Goal: Information Seeking & Learning: Learn about a topic

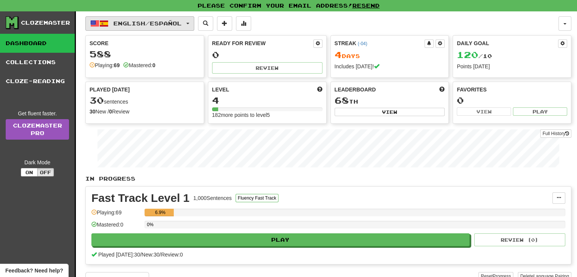
click at [194, 22] on button "English / Español" at bounding box center [139, 23] width 109 height 14
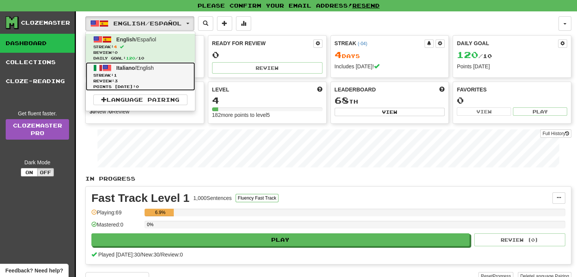
click at [181, 72] on span "Streak: 1" at bounding box center [140, 75] width 94 height 6
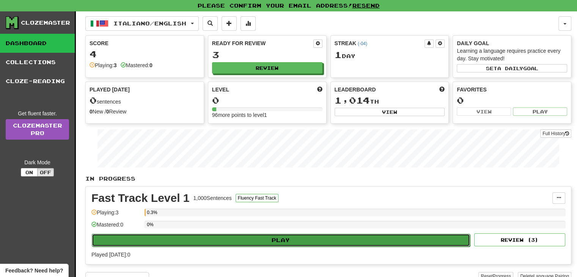
click at [277, 237] on button "Play" at bounding box center [281, 240] width 378 height 13
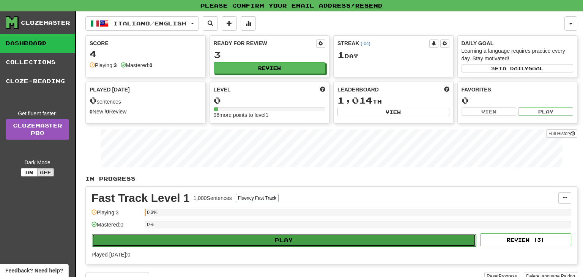
select select "**"
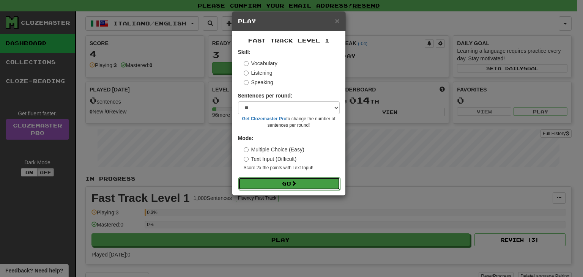
click at [287, 185] on button "Go" at bounding box center [289, 183] width 102 height 13
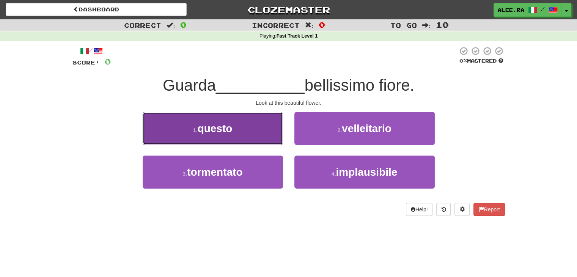
click at [266, 125] on button "1 . questo" at bounding box center [213, 128] width 140 height 33
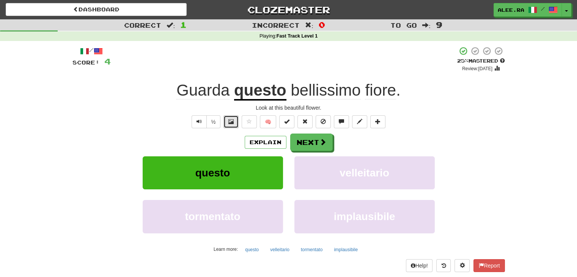
click at [233, 128] on button at bounding box center [231, 121] width 15 height 13
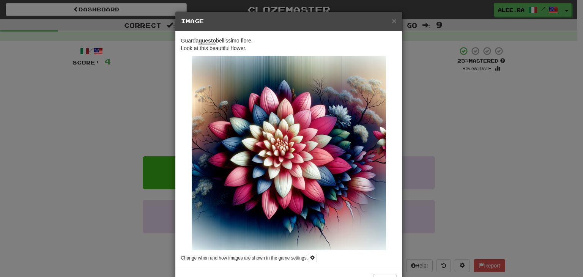
click at [164, 82] on div "× Image Guarda questo bellissimo fiore. Look at this beautiful flower. Change w…" at bounding box center [291, 138] width 583 height 277
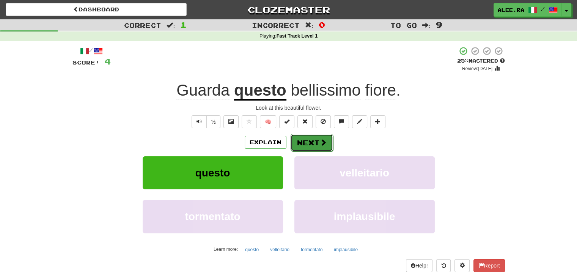
click at [312, 144] on button "Next" at bounding box center [312, 142] width 43 height 17
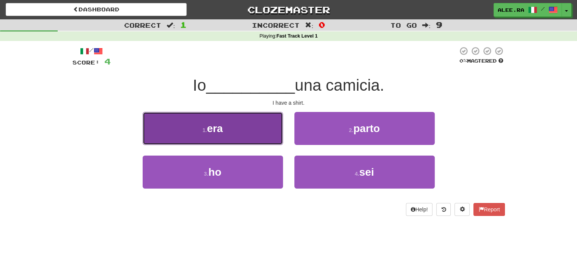
click at [275, 125] on button "1 . era" at bounding box center [213, 128] width 140 height 33
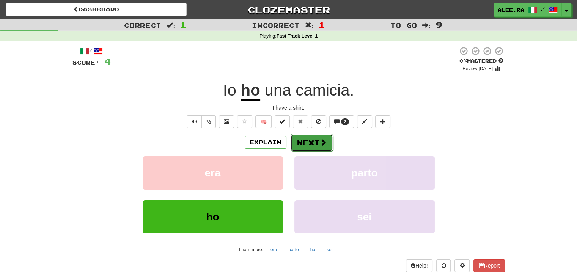
click at [320, 140] on span at bounding box center [323, 142] width 7 height 7
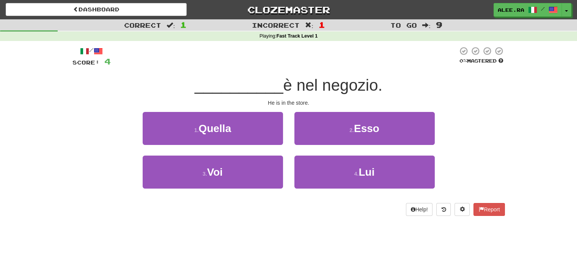
click at [486, 160] on div "3 . Voi 4 . Lui" at bounding box center [288, 178] width 455 height 44
click at [482, 107] on div "/ Score: 4 0 % Mastered __________ è nel negozio. He is in the store. 1 . Quell…" at bounding box center [288, 131] width 433 height 170
click at [568, 7] on button "Toggle Dropdown" at bounding box center [567, 10] width 10 height 14
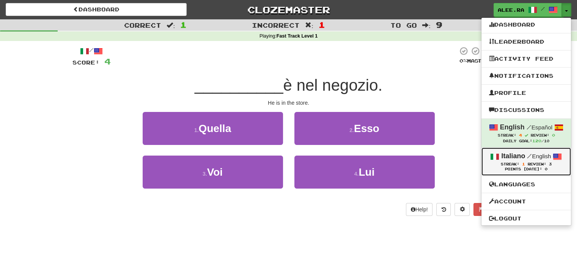
click at [553, 153] on span at bounding box center [557, 156] width 9 height 9
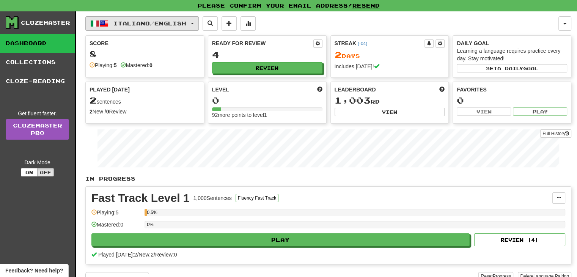
click at [186, 23] on span "Italiano / English" at bounding box center [149, 23] width 73 height 6
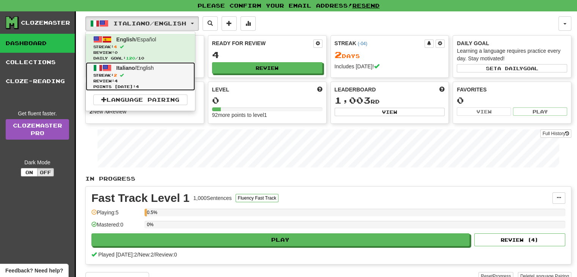
click at [139, 72] on span "Streak: 2" at bounding box center [140, 75] width 94 height 6
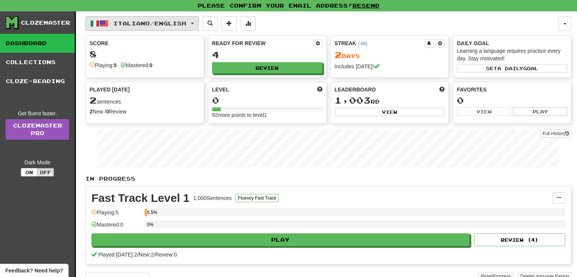
click at [194, 24] on button "Italiano / English" at bounding box center [141, 23] width 113 height 14
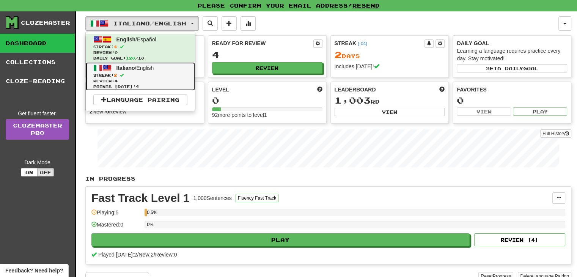
drag, startPoint x: 150, startPoint y: 71, endPoint x: 131, endPoint y: 80, distance: 21.1
click at [131, 80] on span "Review: 4" at bounding box center [140, 81] width 94 height 6
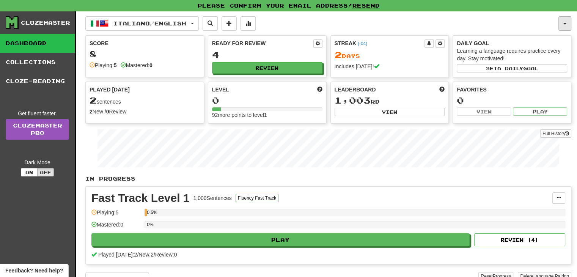
click at [565, 21] on button "button" at bounding box center [565, 23] width 13 height 14
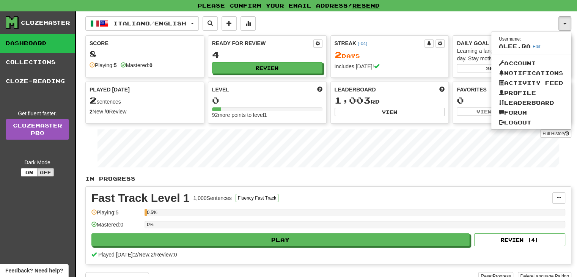
click at [535, 19] on div "Italiano / English English / Español Streak: 4 Review: 0 Daily Goal: 120 / 10 I…" at bounding box center [321, 23] width 473 height 14
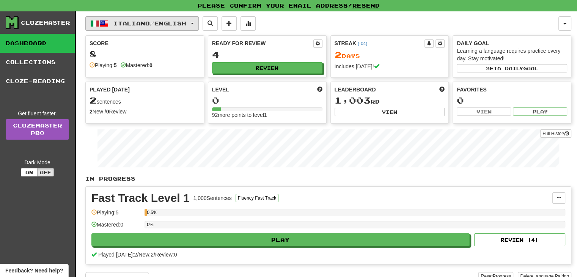
click at [105, 26] on span "button" at bounding box center [103, 23] width 9 height 9
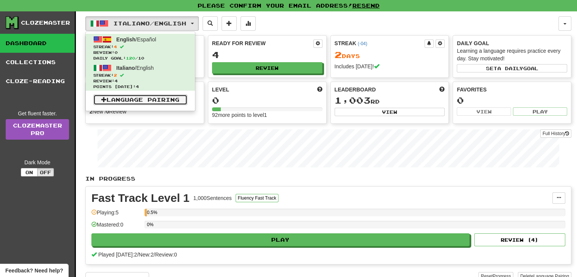
click at [154, 99] on link "Language Pairing" at bounding box center [140, 100] width 94 height 11
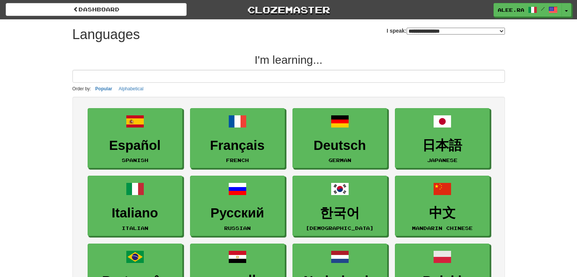
select select "*******"
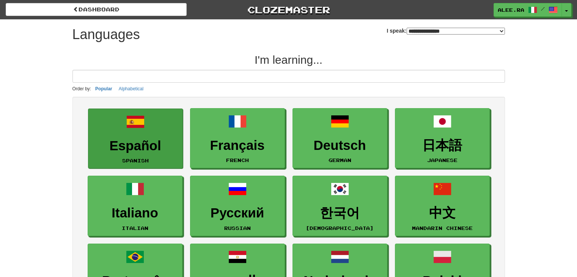
scroll to position [38, 0]
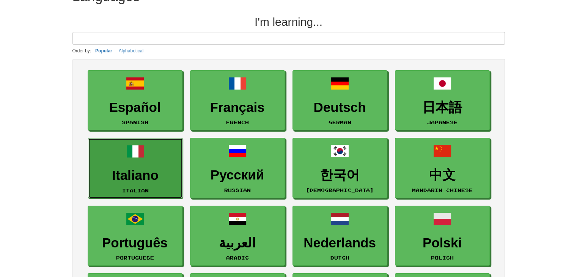
click at [147, 147] on link "Italiano Italian" at bounding box center [135, 168] width 95 height 60
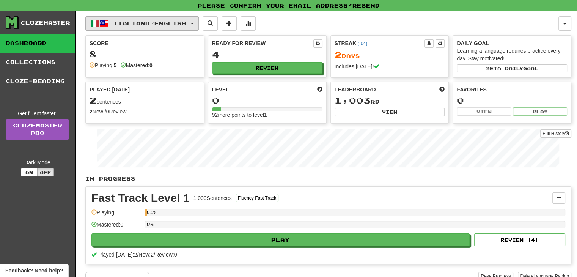
click at [181, 28] on button "Italiano / English" at bounding box center [141, 23] width 113 height 14
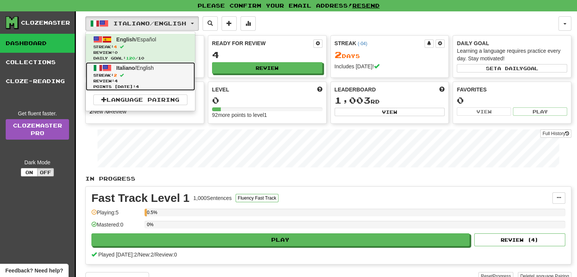
click at [167, 73] on span "Streak: 2" at bounding box center [140, 75] width 94 height 6
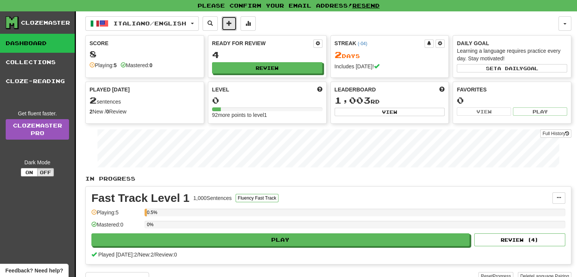
click at [230, 26] on button at bounding box center [229, 23] width 15 height 14
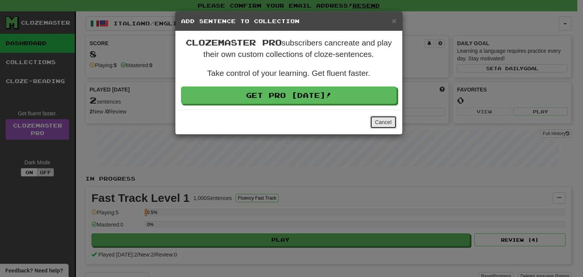
click at [380, 122] on button "Cancel" at bounding box center [383, 122] width 27 height 13
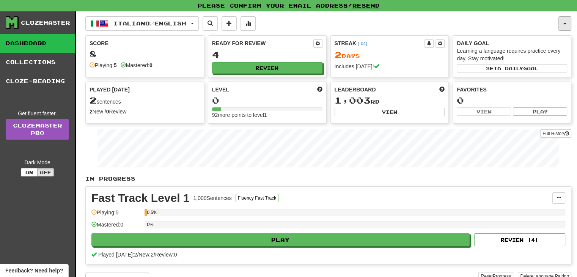
click at [569, 20] on button "button" at bounding box center [565, 23] width 13 height 14
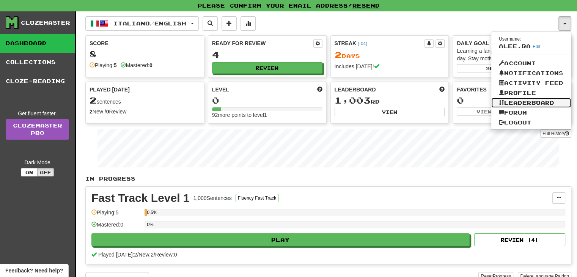
click at [535, 104] on link "Leaderboard" at bounding box center [532, 103] width 80 height 10
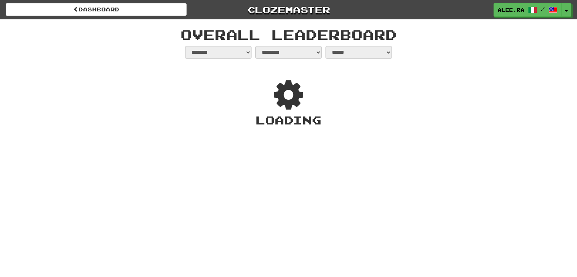
select select "**********"
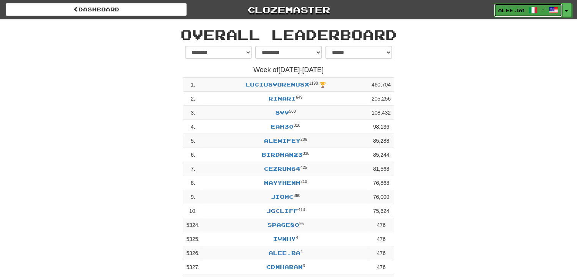
click at [536, 12] on span at bounding box center [533, 10] width 9 height 9
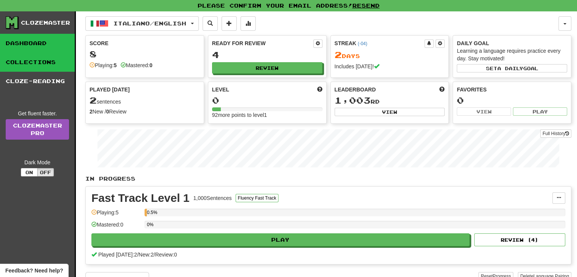
click at [56, 57] on link "Collections" at bounding box center [37, 62] width 75 height 19
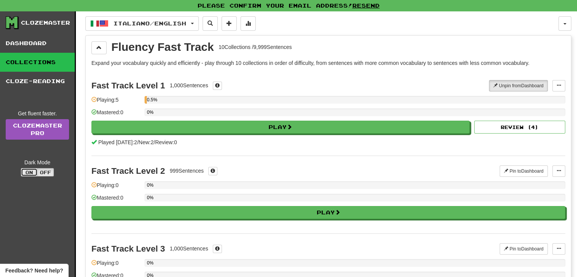
click at [27, 173] on button "On" at bounding box center [29, 172] width 17 height 8
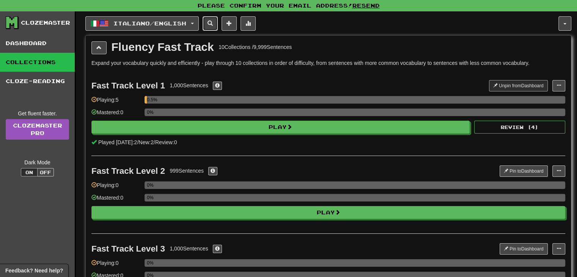
click at [218, 25] on button at bounding box center [210, 23] width 15 height 14
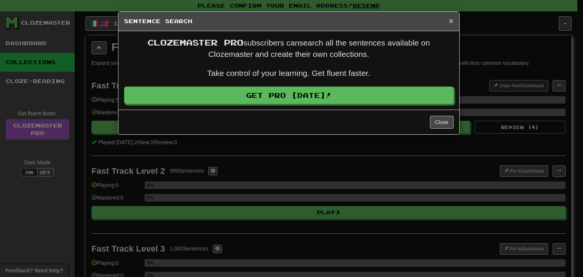
drag, startPoint x: 453, startPoint y: 17, endPoint x: 331, endPoint y: 31, distance: 122.6
click at [452, 17] on span "×" at bounding box center [451, 20] width 5 height 9
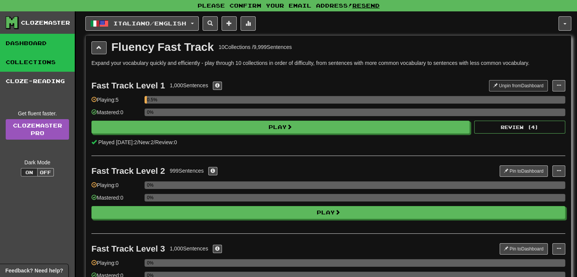
click at [51, 44] on link "Dashboard" at bounding box center [37, 43] width 75 height 19
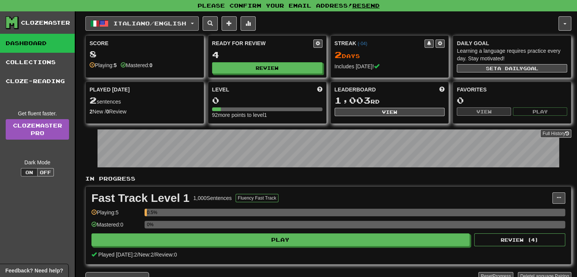
click at [127, 17] on button "Italiano / English" at bounding box center [141, 23] width 113 height 14
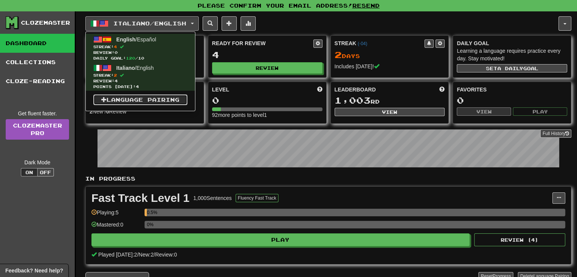
click at [132, 96] on link "Language Pairing" at bounding box center [140, 100] width 94 height 11
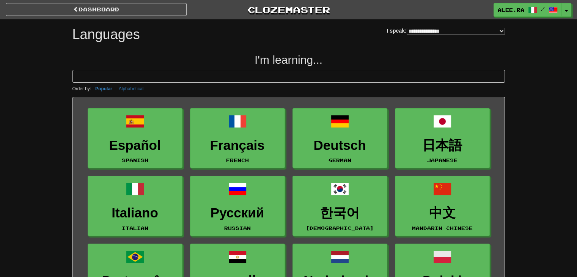
click at [142, 77] on input at bounding box center [288, 76] width 433 height 13
click at [426, 30] on select "**********" at bounding box center [456, 31] width 98 height 7
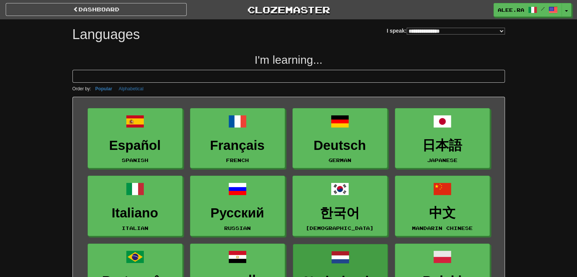
select select "*******"
click at [407, 28] on select "**********" at bounding box center [456, 31] width 98 height 7
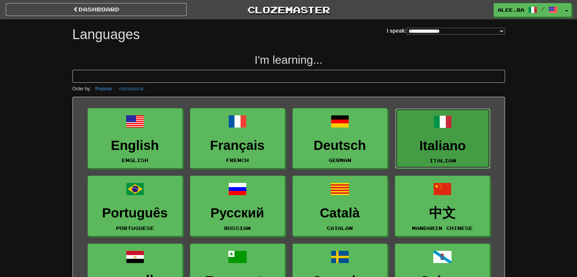
click at [441, 151] on h3 "Italiano" at bounding box center [443, 146] width 87 height 15
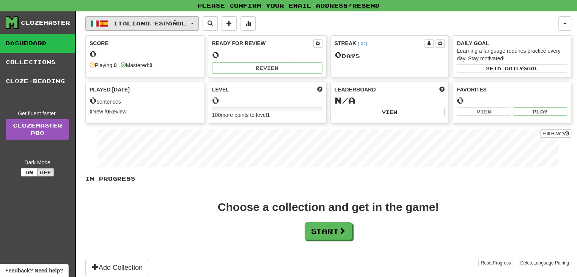
click at [198, 21] on button "Italiano / Español" at bounding box center [141, 23] width 113 height 14
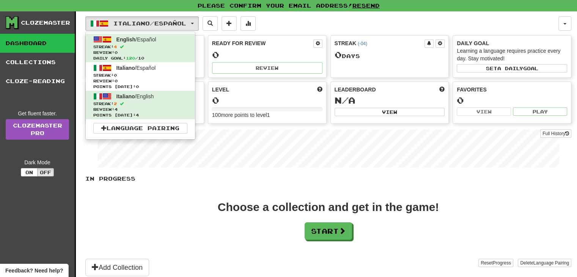
drag, startPoint x: 192, startPoint y: 220, endPoint x: 192, endPoint y: 214, distance: 6.1
click at [192, 219] on div "Choose a collection and get in the game! Start" at bounding box center [328, 221] width 486 height 38
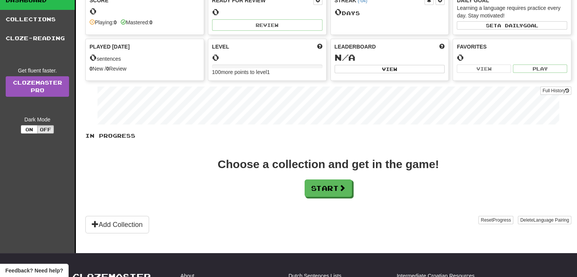
scroll to position [76, 0]
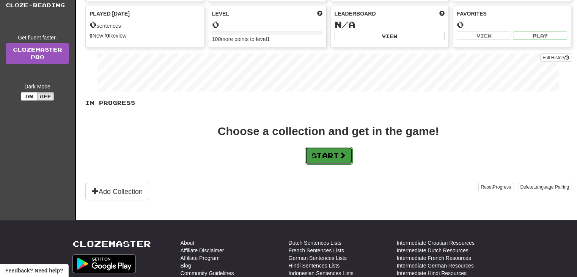
click at [346, 153] on span at bounding box center [342, 155] width 7 height 7
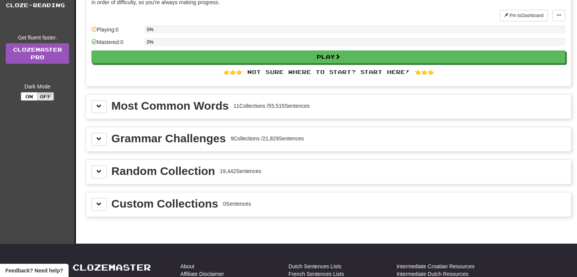
scroll to position [0, 0]
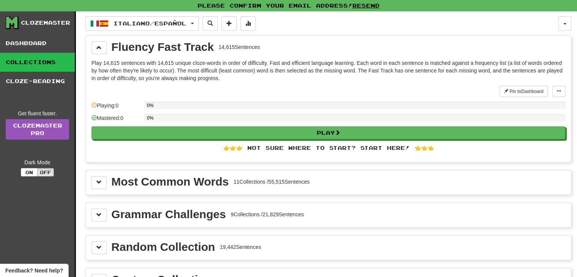
click at [418, 52] on div "Fluency Fast Track 14,615 Sentences" at bounding box center [328, 47] width 474 height 13
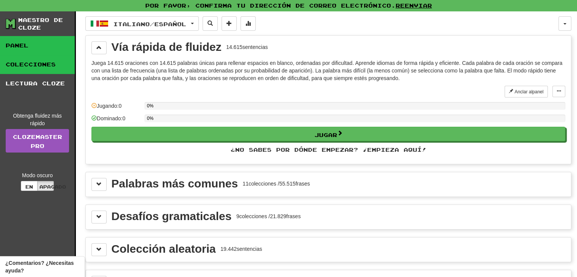
click at [46, 38] on link "Panel" at bounding box center [37, 45] width 75 height 19
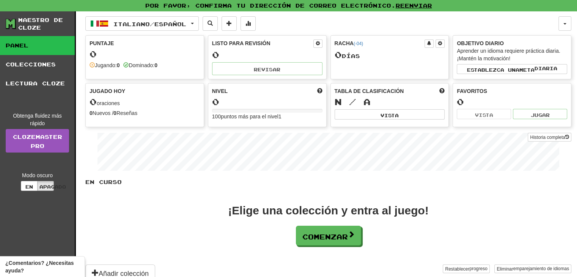
scroll to position [76, 0]
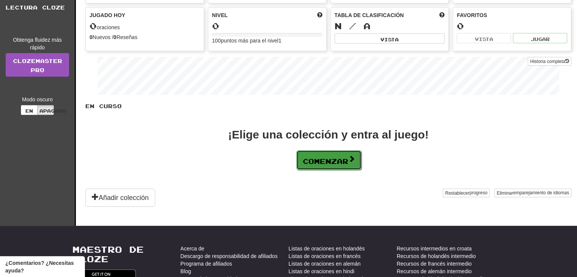
click at [339, 160] on font "Comenzar" at bounding box center [326, 161] width 46 height 8
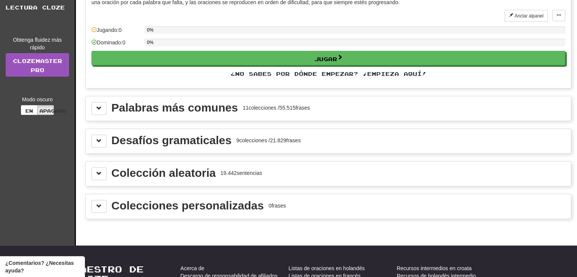
click at [276, 108] on font "colecciones /" at bounding box center [264, 108] width 31 height 6
click at [101, 111] on button at bounding box center [98, 108] width 15 height 13
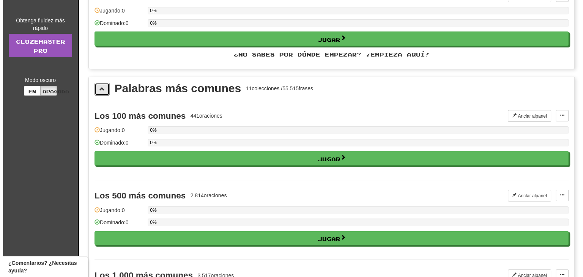
scroll to position [114, 0]
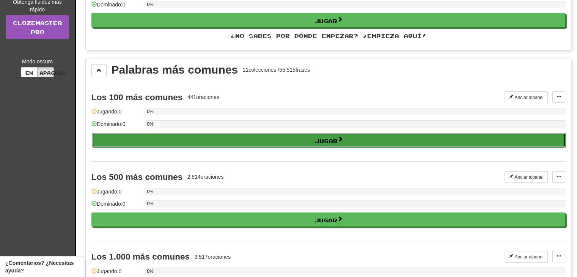
click at [409, 134] on button "Jugar" at bounding box center [329, 140] width 474 height 14
select select "**"
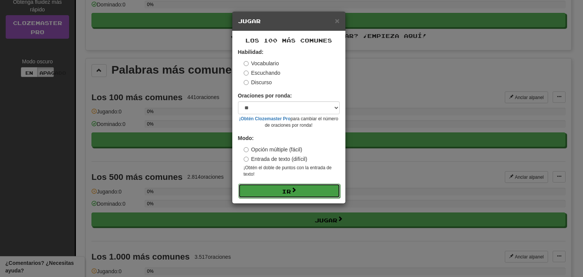
click at [282, 193] on font "Ir" at bounding box center [286, 191] width 9 height 6
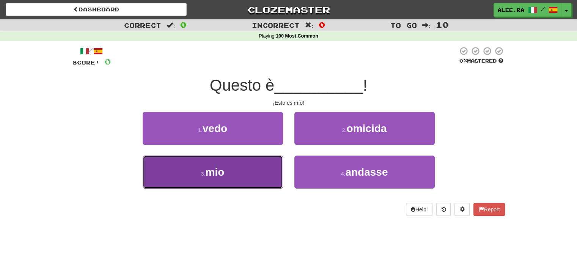
click at [253, 178] on button "3 . mio" at bounding box center [213, 172] width 140 height 33
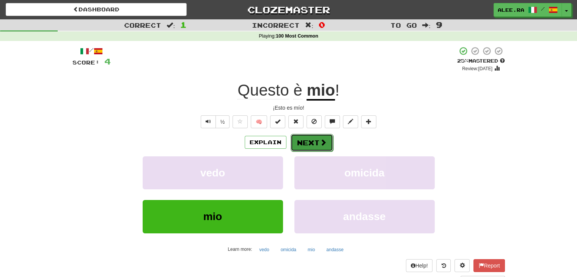
click at [316, 140] on button "Next" at bounding box center [312, 142] width 43 height 17
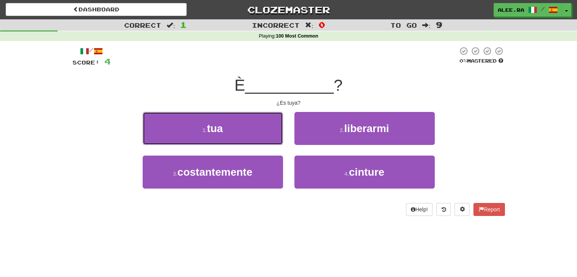
click at [248, 127] on button "1 . tua" at bounding box center [213, 128] width 140 height 33
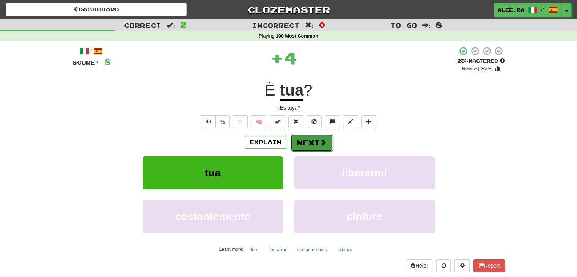
click at [318, 137] on button "Next" at bounding box center [312, 142] width 43 height 17
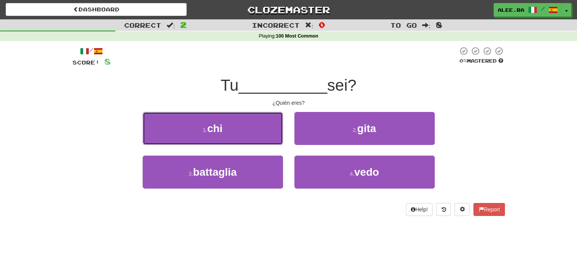
drag, startPoint x: 256, startPoint y: 129, endPoint x: 257, endPoint y: 132, distance: 4.1
click at [257, 136] on button "1 . chi" at bounding box center [213, 128] width 140 height 33
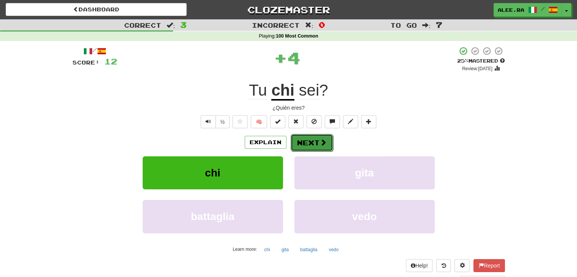
click at [323, 139] on span at bounding box center [323, 142] width 7 height 7
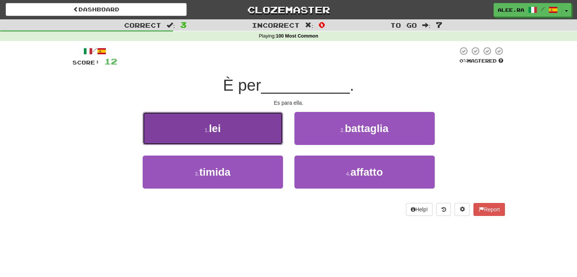
click at [261, 135] on button "1 . lei" at bounding box center [213, 128] width 140 height 33
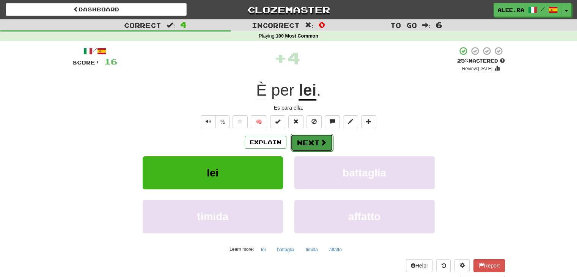
click at [313, 143] on button "Next" at bounding box center [312, 142] width 43 height 17
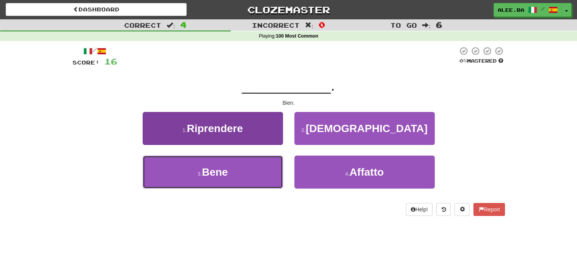
click at [265, 161] on button "3 . Bene" at bounding box center [213, 172] width 140 height 33
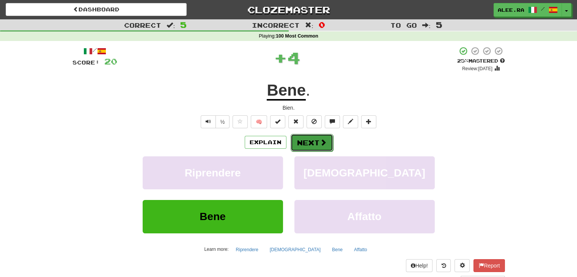
click at [310, 150] on button "Next" at bounding box center [312, 142] width 43 height 17
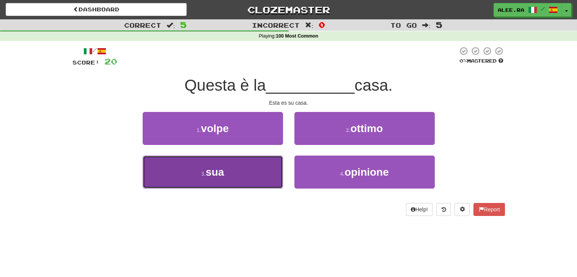
click at [222, 165] on button "3 . sua" at bounding box center [213, 172] width 140 height 33
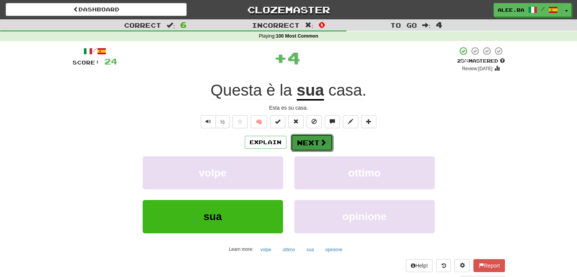
click at [322, 143] on span at bounding box center [323, 142] width 7 height 7
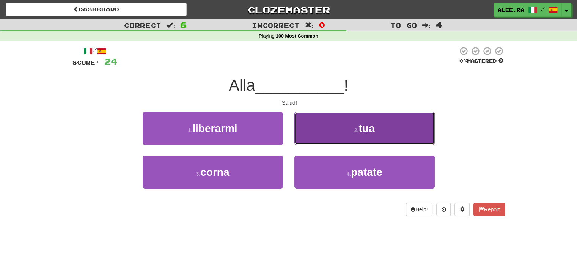
click at [336, 134] on button "2 . tua" at bounding box center [365, 128] width 140 height 33
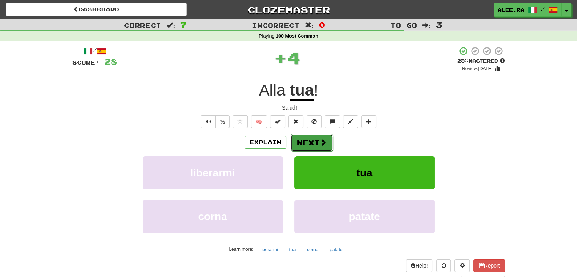
click at [306, 136] on button "Next" at bounding box center [312, 142] width 43 height 17
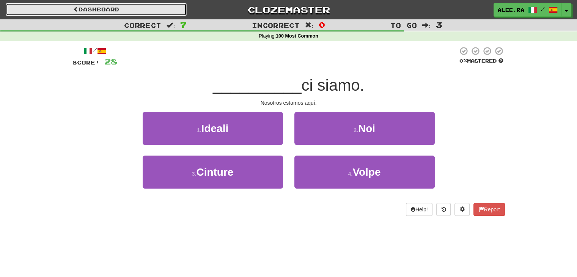
click at [124, 8] on link "Dashboard" at bounding box center [96, 9] width 181 height 13
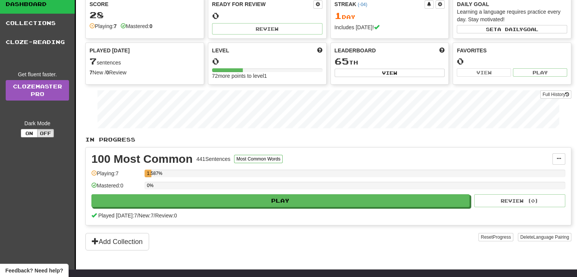
scroll to position [38, 0]
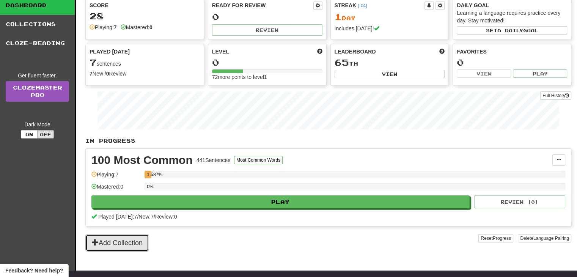
click at [144, 243] on button "Add Collection" at bounding box center [117, 242] width 64 height 17
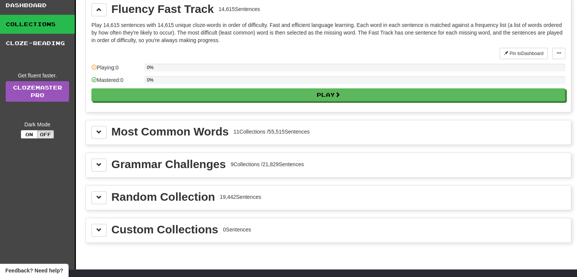
scroll to position [76, 0]
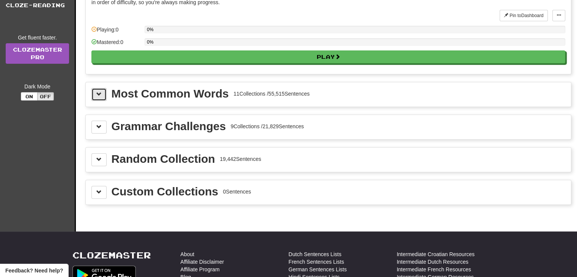
click at [101, 92] on span at bounding box center [98, 93] width 5 height 5
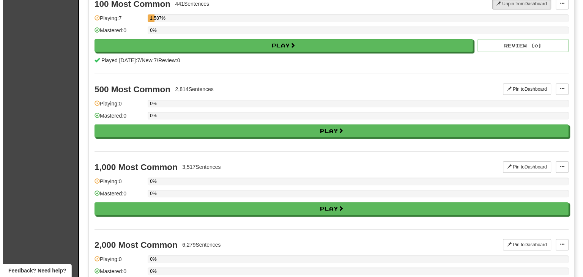
scroll to position [190, 0]
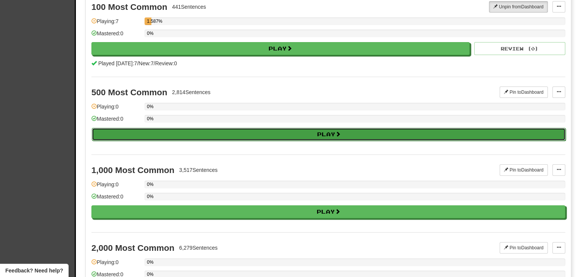
click at [211, 134] on button "Play" at bounding box center [329, 134] width 474 height 13
select select "**"
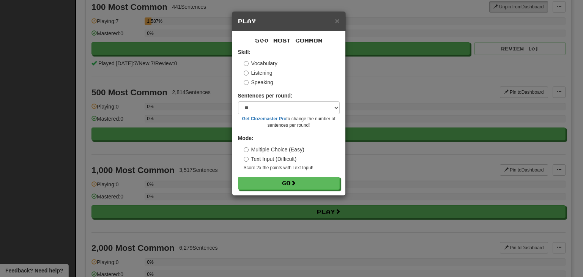
click at [293, 192] on div "500 Most Common Skill: Vocabulary Listening Speaking Sentences per round: * ** …" at bounding box center [288, 113] width 113 height 164
click at [289, 183] on button "Go" at bounding box center [289, 183] width 102 height 13
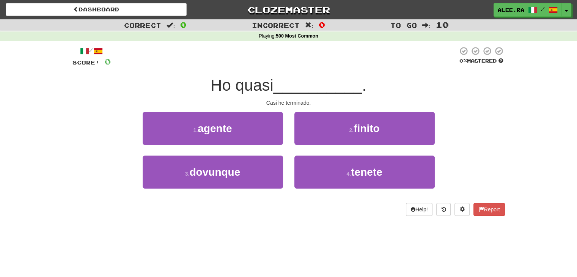
drag, startPoint x: 382, startPoint y: 95, endPoint x: 377, endPoint y: 99, distance: 6.7
drag, startPoint x: 377, startPoint y: 99, endPoint x: 287, endPoint y: 221, distance: 152.2
click at [284, 222] on div "/ Score: 0 0 % Mastered Ho quasi __________ . Casi he terminado. 1 . agente 2 .…" at bounding box center [288, 134] width 433 height 186
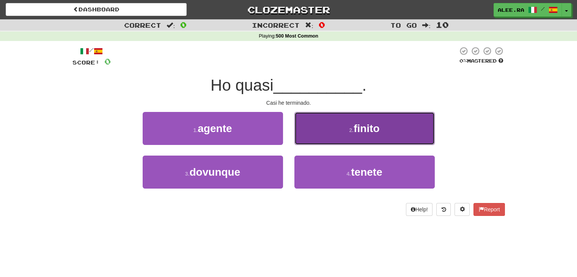
click at [368, 139] on button "2 . finito" at bounding box center [365, 128] width 140 height 33
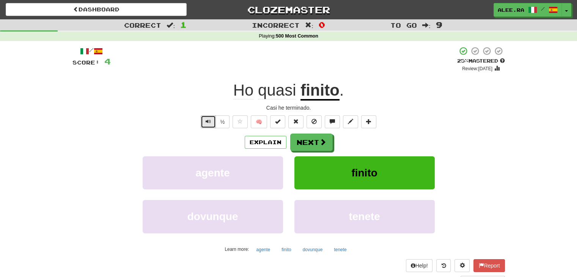
click at [207, 123] on span "Text-to-speech controls" at bounding box center [208, 121] width 5 height 5
click at [317, 140] on button "Next" at bounding box center [312, 142] width 43 height 17
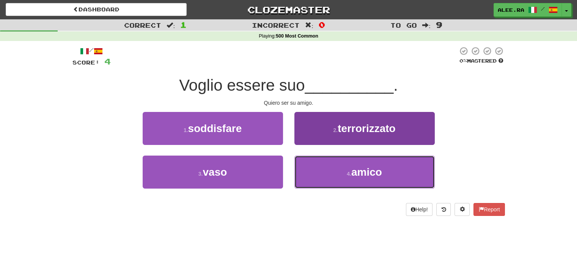
click at [323, 173] on button "4 . amico" at bounding box center [365, 172] width 140 height 33
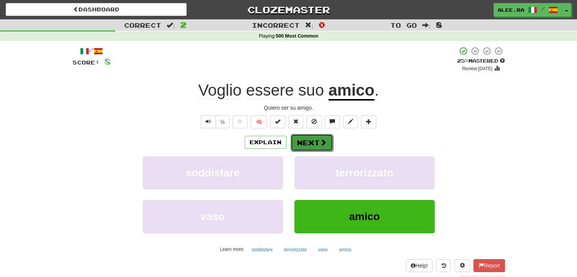
click at [310, 142] on button "Next" at bounding box center [312, 142] width 43 height 17
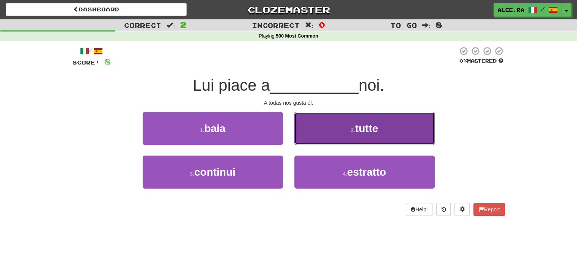
click at [357, 136] on button "2 . tutte" at bounding box center [365, 128] width 140 height 33
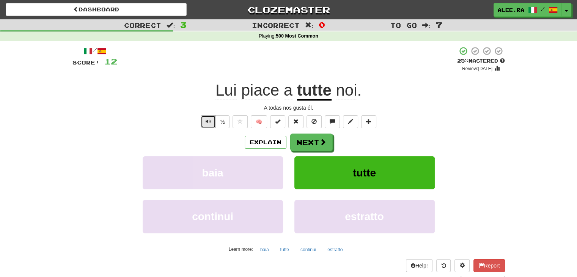
click at [204, 125] on button "Text-to-speech controls" at bounding box center [208, 121] width 15 height 13
click at [320, 138] on button "Next" at bounding box center [312, 142] width 43 height 17
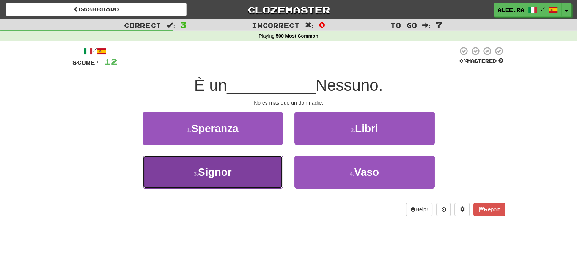
click at [258, 182] on button "3 . Signor" at bounding box center [213, 172] width 140 height 33
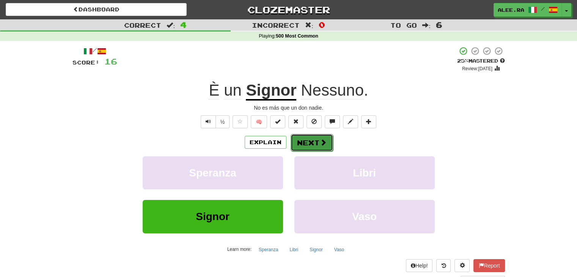
click at [327, 145] on button "Next" at bounding box center [312, 142] width 43 height 17
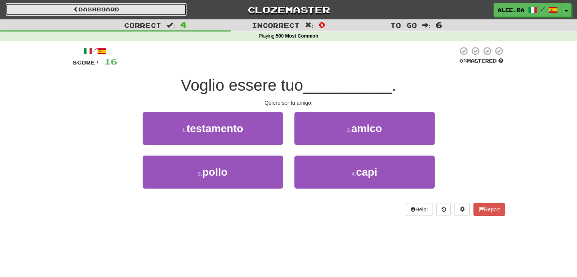
click at [65, 5] on link "Dashboard" at bounding box center [96, 9] width 181 height 13
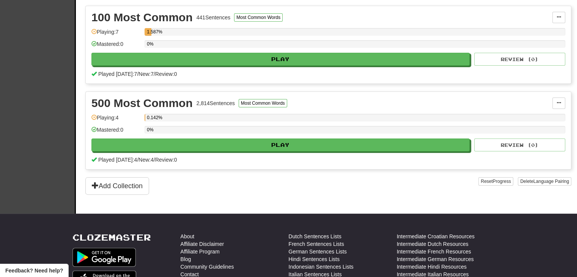
scroll to position [190, 0]
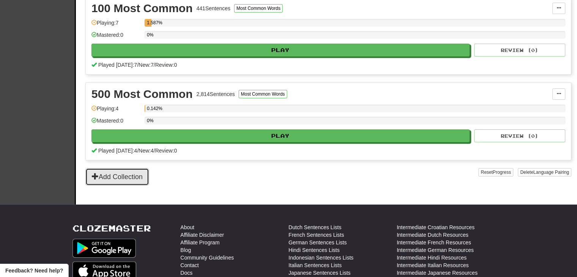
click at [134, 177] on button "Add Collection" at bounding box center [117, 176] width 64 height 17
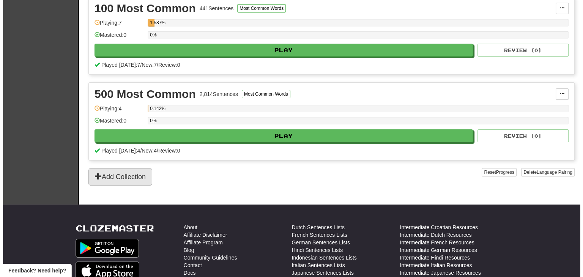
scroll to position [0, 0]
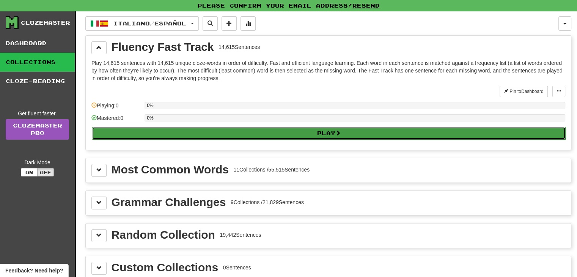
click at [147, 132] on button "Play" at bounding box center [329, 133] width 474 height 13
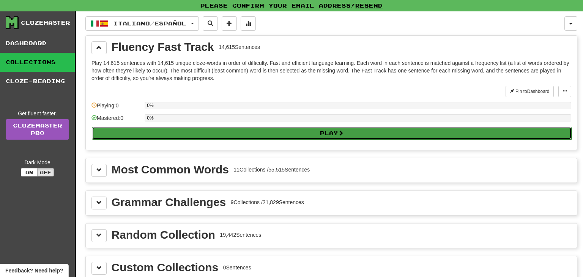
select select "**"
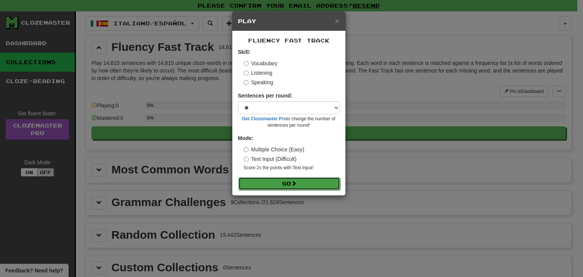
click at [260, 182] on button "Go" at bounding box center [289, 183] width 102 height 13
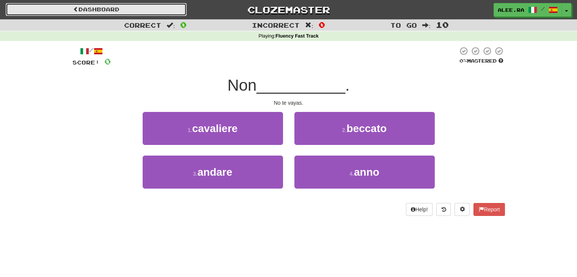
click at [18, 3] on link "Dashboard" at bounding box center [96, 9] width 181 height 13
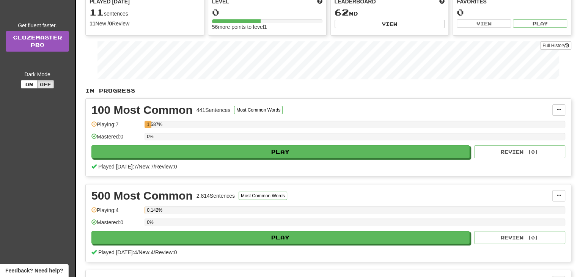
scroll to position [228, 0]
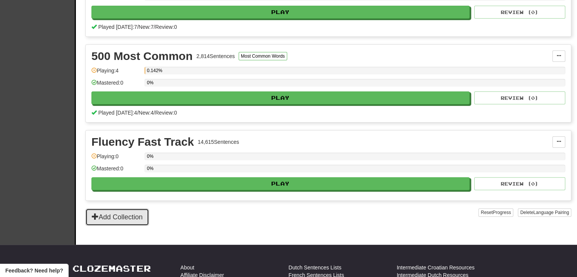
click at [119, 216] on button "Add Collection" at bounding box center [117, 216] width 64 height 17
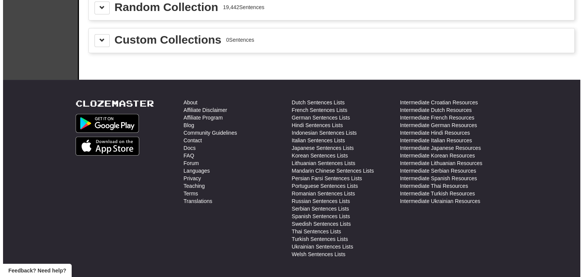
scroll to position [0, 0]
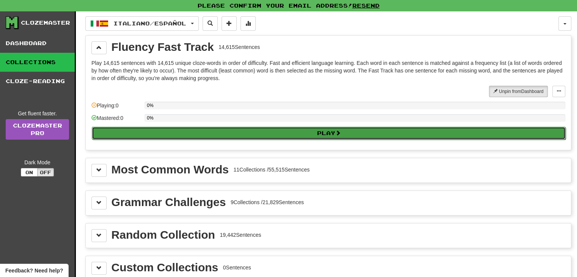
click at [257, 131] on button "Play" at bounding box center [329, 133] width 474 height 13
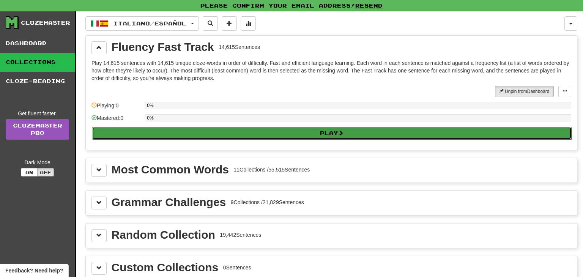
select select "**"
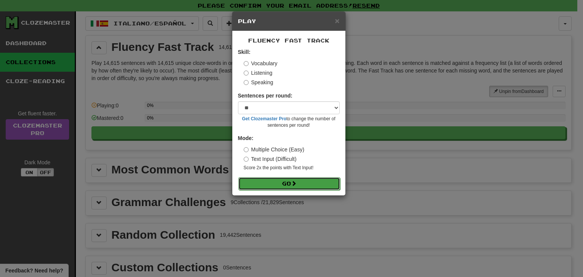
click at [285, 184] on button "Go" at bounding box center [289, 183] width 102 height 13
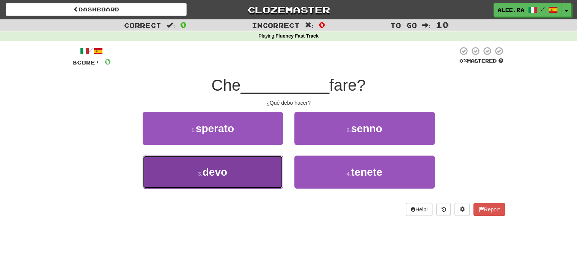
click at [272, 171] on button "3 . devo" at bounding box center [213, 172] width 140 height 33
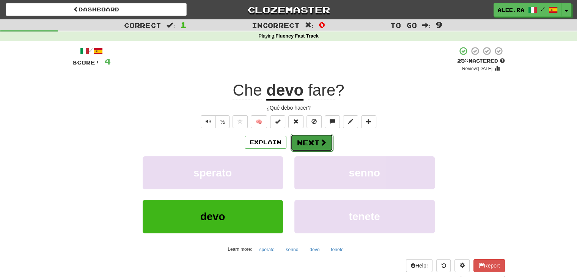
click at [326, 145] on button "Next" at bounding box center [312, 142] width 43 height 17
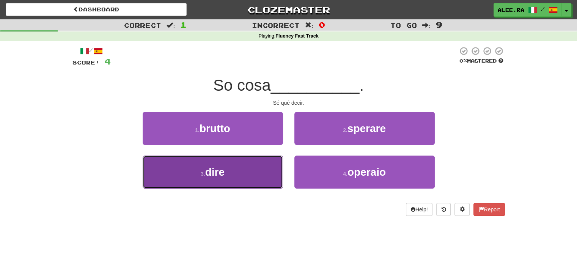
click at [244, 178] on button "3 . dire" at bounding box center [213, 172] width 140 height 33
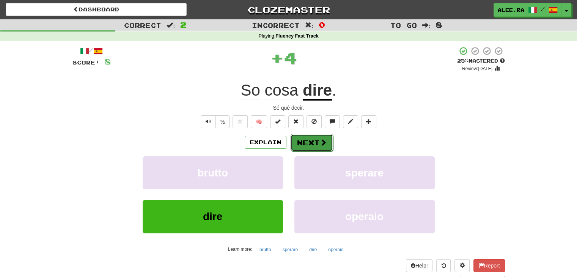
click at [299, 149] on button "Next" at bounding box center [312, 142] width 43 height 17
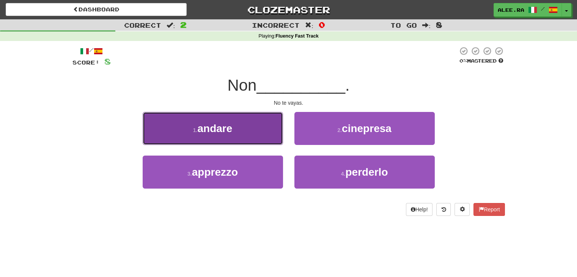
click at [244, 137] on button "1 . andare" at bounding box center [213, 128] width 140 height 33
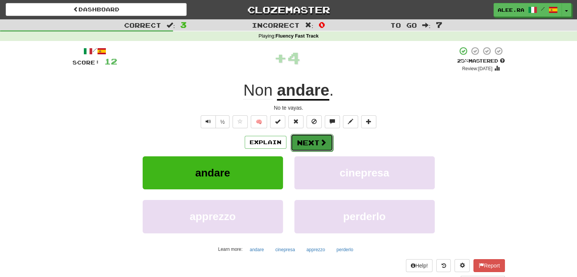
click at [324, 142] on span at bounding box center [323, 142] width 7 height 7
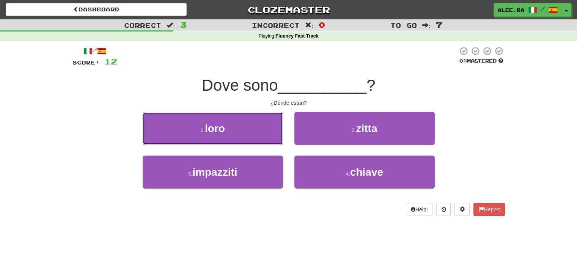
click at [250, 125] on button "1 . loro" at bounding box center [213, 128] width 140 height 33
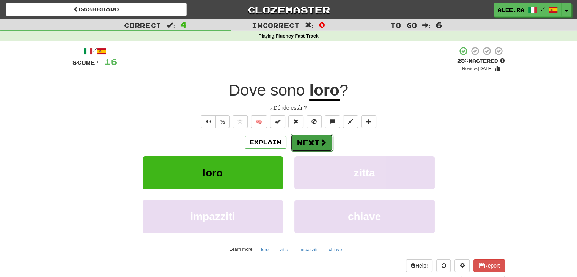
click at [298, 140] on button "Next" at bounding box center [312, 142] width 43 height 17
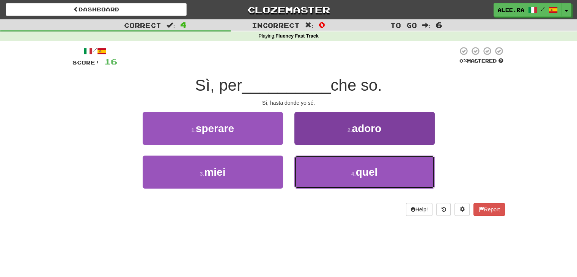
click at [329, 172] on button "4 . quel" at bounding box center [365, 172] width 140 height 33
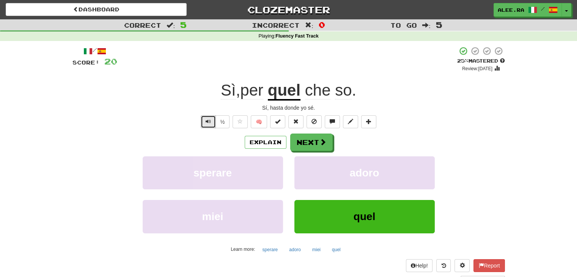
click at [213, 123] on button "Text-to-speech controls" at bounding box center [208, 121] width 15 height 13
click at [304, 140] on button "Next" at bounding box center [312, 142] width 43 height 17
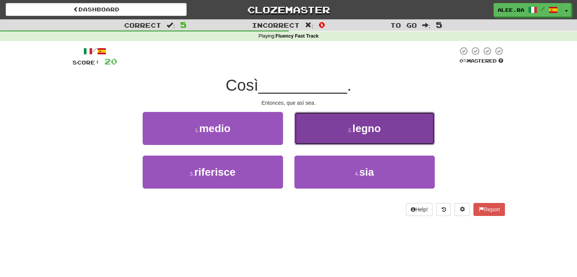
click at [302, 124] on button "2 . legno" at bounding box center [365, 128] width 140 height 33
